Goal: Task Accomplishment & Management: Manage account settings

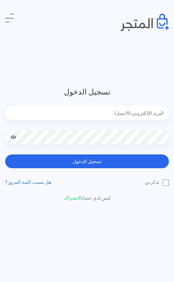
type input "[EMAIL_ADDRESS][DOMAIN_NAME]"
click at [87, 161] on button "تسجيل الدخول" at bounding box center [87, 161] width 164 height 14
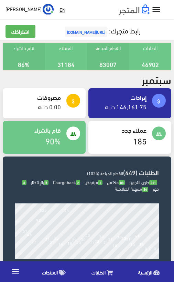
click at [104, 269] on span "الطلبات" at bounding box center [99, 272] width 14 height 9
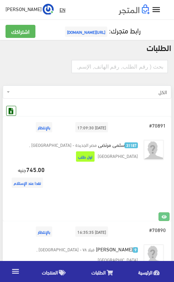
click at [14, 112] on icon at bounding box center [11, 110] width 9 height 9
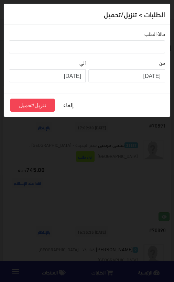
click at [153, 46] on ul at bounding box center [87, 46] width 156 height 11
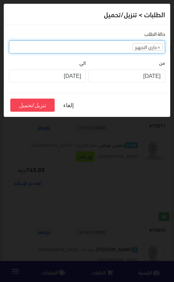
select select "1"
click at [111, 45] on ul "× جاري التجهيز" at bounding box center [87, 46] width 156 height 11
click at [86, 44] on ul "× جاري التجهيز × تم شحنها" at bounding box center [87, 46] width 156 height 11
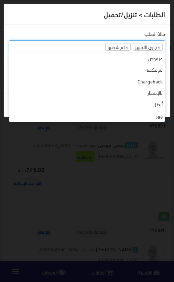
scroll to position [58, 0]
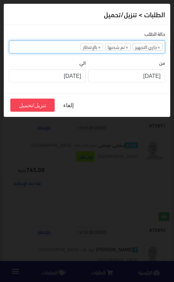
click at [66, 43] on ul "× جاري التجهيز × تم شحنها × بالإنتظار" at bounding box center [87, 46] width 156 height 11
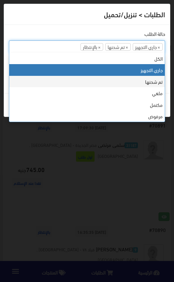
scroll to position [0, 0]
click at [137, 24] on div "الطلبات > تنزيل/تحميل" at bounding box center [87, 14] width 167 height 21
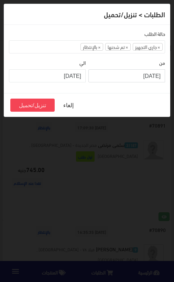
click at [158, 77] on input "2025-09-01" at bounding box center [127, 75] width 77 height 13
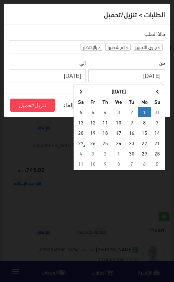
click at [88, 89] on th "September 2025" at bounding box center [119, 91] width 65 height 10
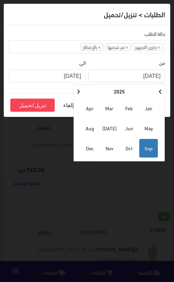
click at [90, 130] on span "Aug" at bounding box center [90, 128] width 19 height 19
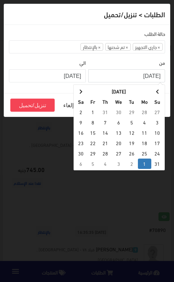
click at [95, 112] on td "1" at bounding box center [93, 112] width 12 height 10
type input "2025-08-01"
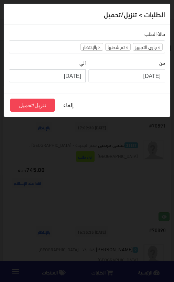
click at [77, 76] on input "2025-09-26" at bounding box center [47, 75] width 77 height 13
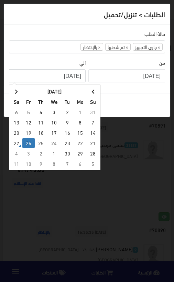
click at [92, 92] on span at bounding box center [93, 91] width 3 height 5
click at [91, 159] on td "31" at bounding box center [93, 164] width 12 height 10
type input "2025-08-31"
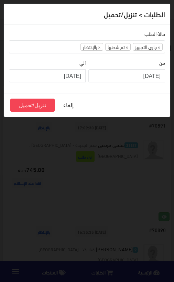
click at [37, 104] on button "تنزيل/تحميل" at bounding box center [32, 105] width 44 height 13
